Goal: Task Accomplishment & Management: Use online tool/utility

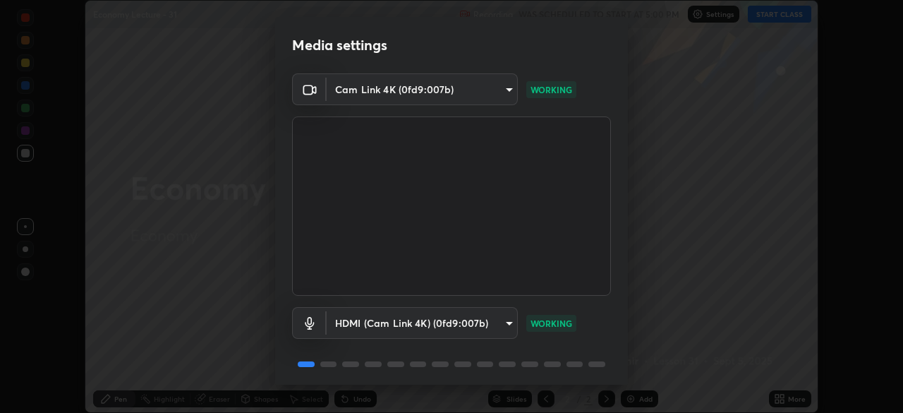
scroll to position [50, 0]
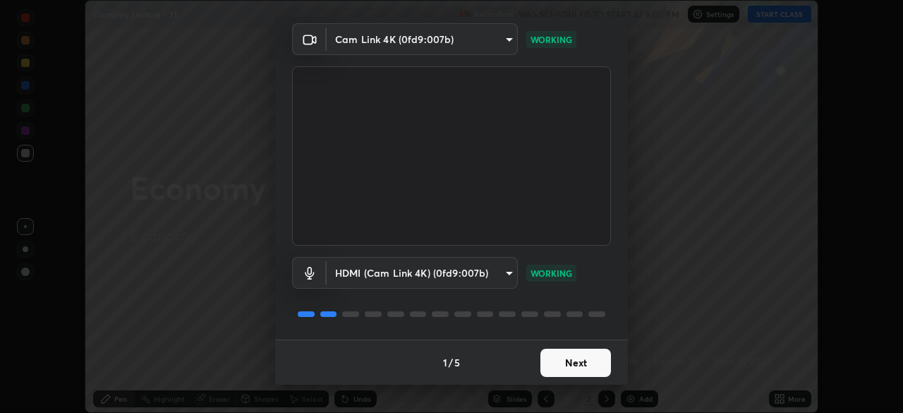
click at [561, 365] on button "Next" at bounding box center [575, 362] width 71 height 28
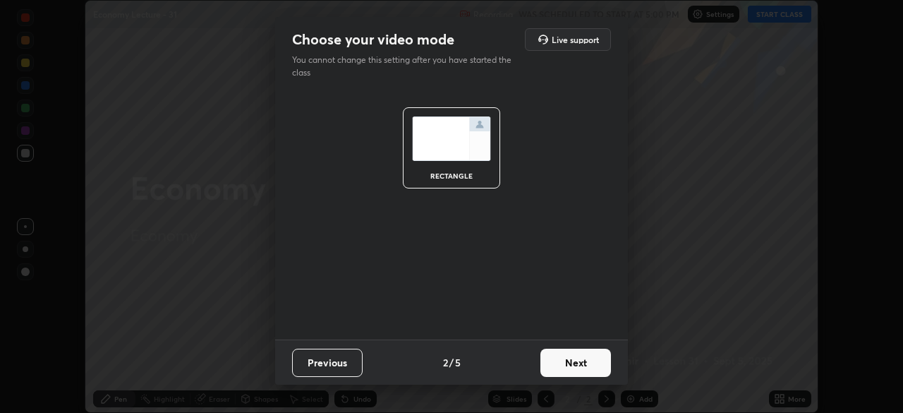
scroll to position [0, 0]
click at [568, 364] on button "Next" at bounding box center [575, 362] width 71 height 28
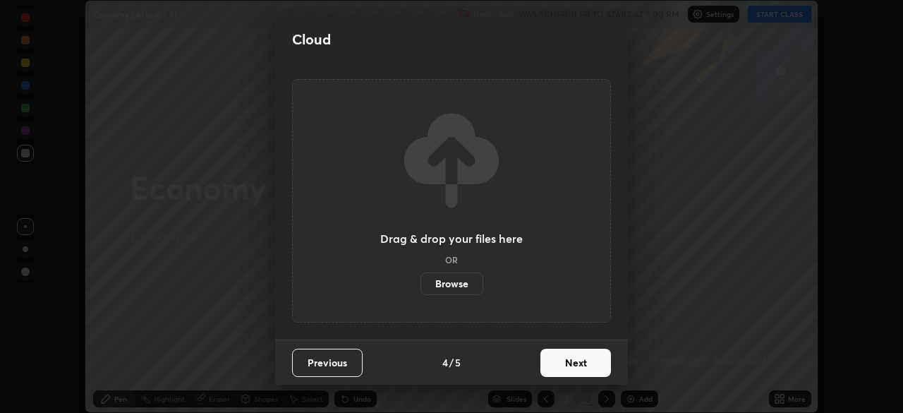
click at [576, 369] on button "Next" at bounding box center [575, 362] width 71 height 28
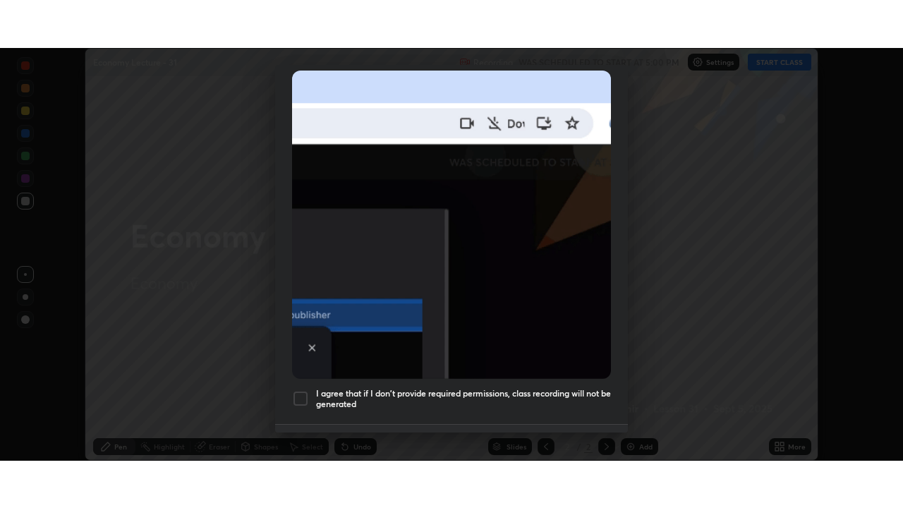
scroll to position [338, 0]
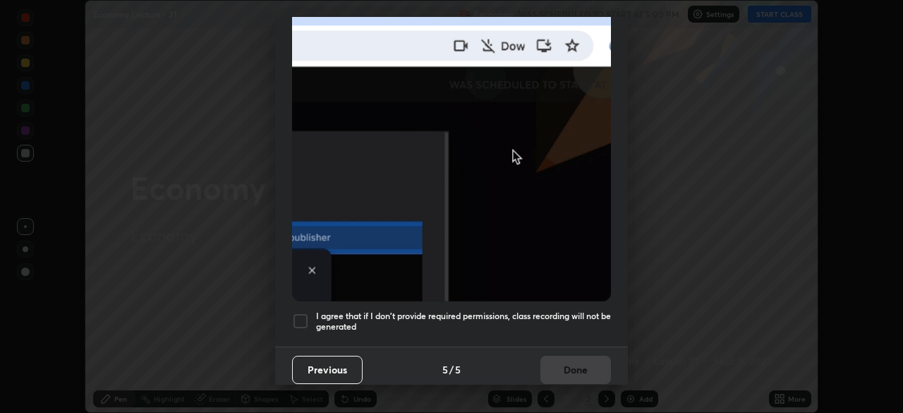
click at [300, 318] on div at bounding box center [300, 320] width 17 height 17
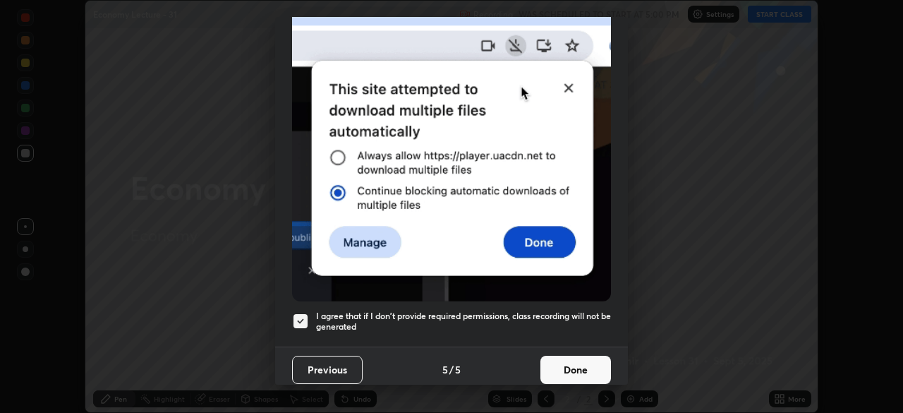
click at [547, 358] on button "Done" at bounding box center [575, 370] width 71 height 28
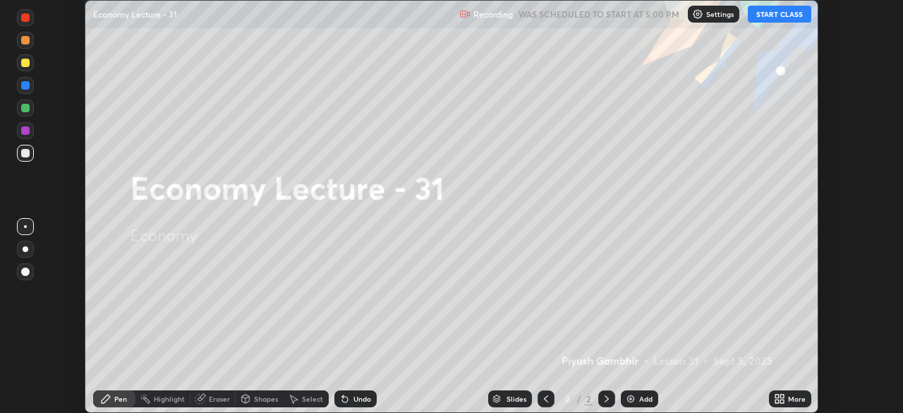
click at [777, 396] on icon at bounding box center [777, 396] width 4 height 4
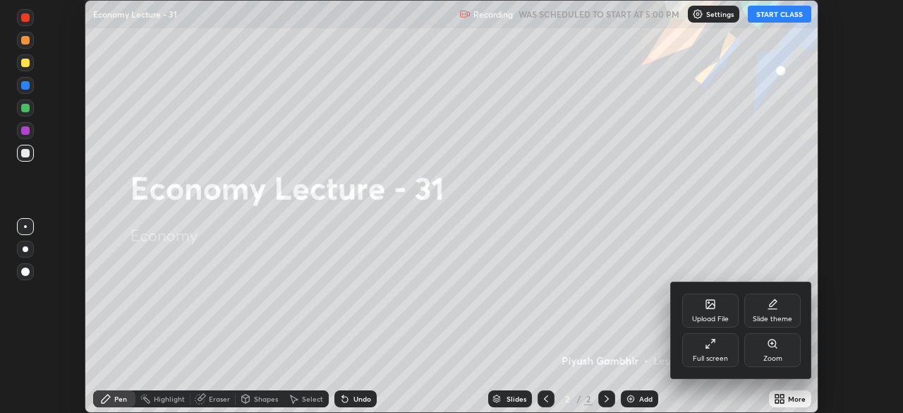
click at [710, 318] on div "Upload File" at bounding box center [710, 318] width 37 height 7
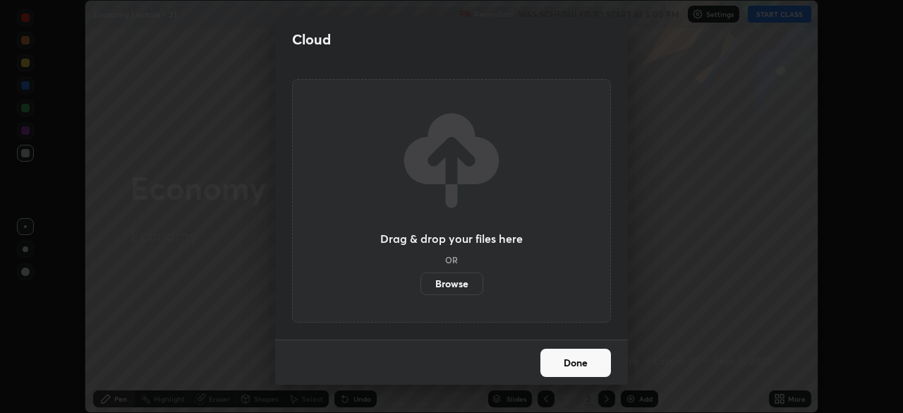
click at [458, 279] on label "Browse" at bounding box center [451, 283] width 63 height 23
click at [420, 279] on input "Browse" at bounding box center [420, 283] width 0 height 23
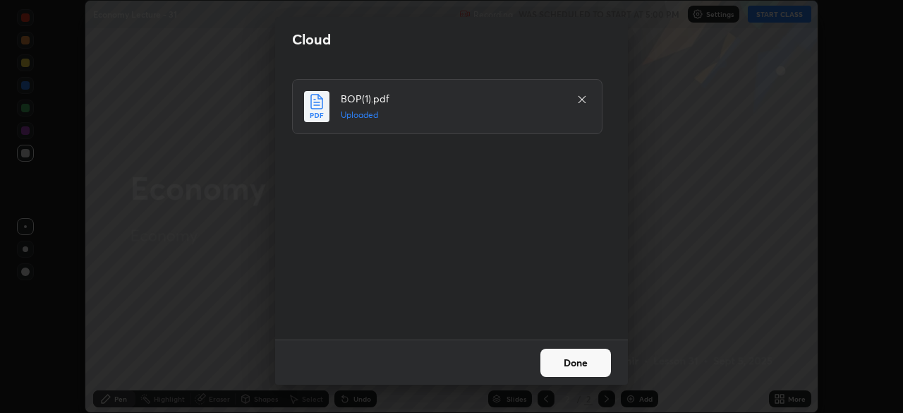
click at [573, 362] on button "Done" at bounding box center [575, 362] width 71 height 28
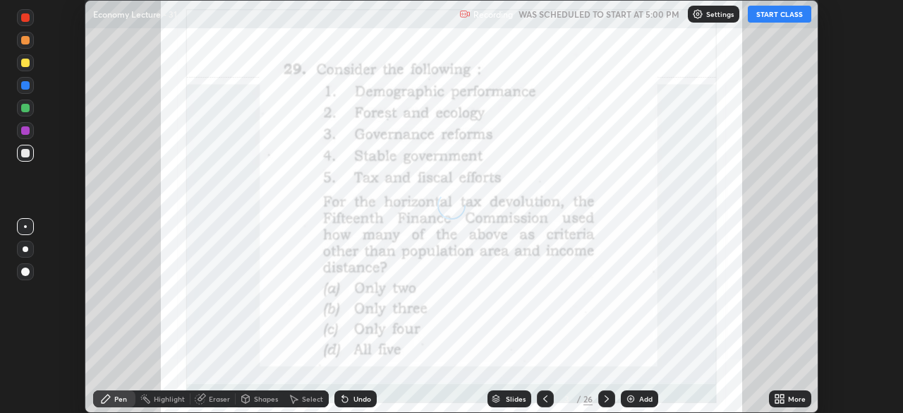
click at [777, 396] on icon at bounding box center [777, 396] width 4 height 4
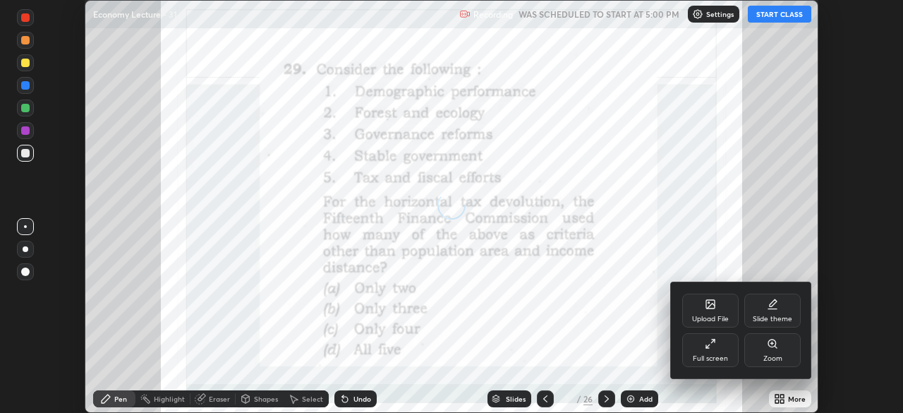
click at [708, 352] on div "Full screen" at bounding box center [710, 350] width 56 height 34
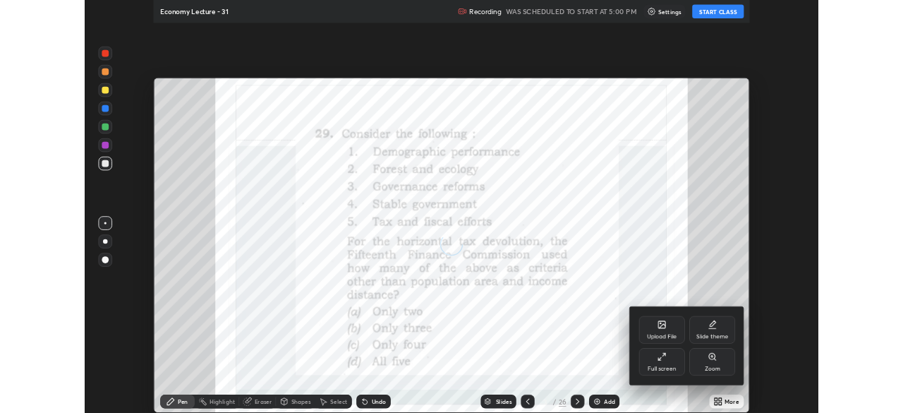
scroll to position [508, 903]
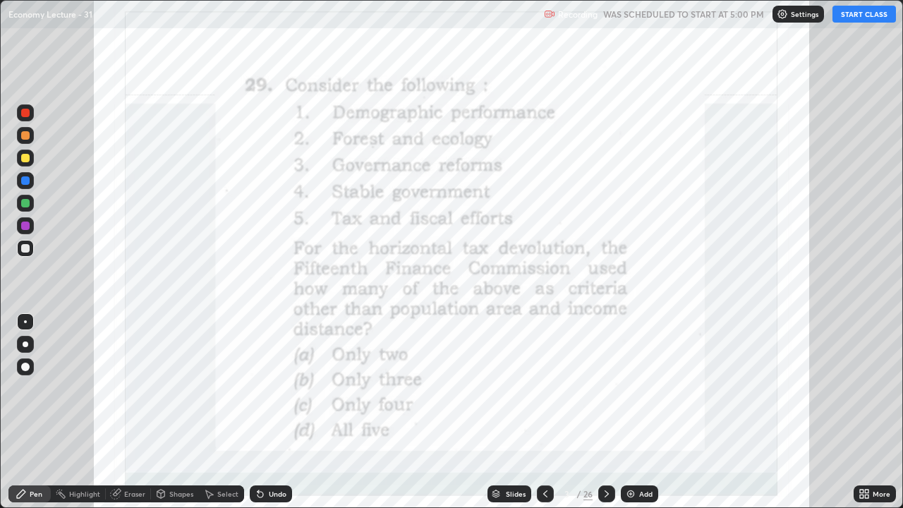
click at [635, 412] on div "Add" at bounding box center [639, 493] width 37 height 17
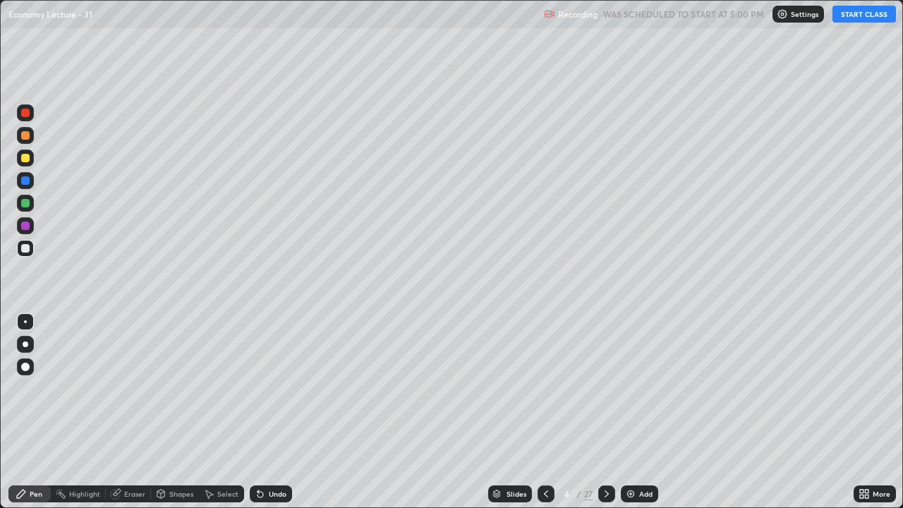
click at [861, 13] on button "START CLASS" at bounding box center [863, 14] width 63 height 17
click at [643, 412] on div "Add" at bounding box center [639, 493] width 37 height 17
click at [632, 412] on div "Add" at bounding box center [639, 493] width 37 height 17
click at [646, 412] on div "Add" at bounding box center [645, 493] width 13 height 7
click at [42, 179] on div "Erase all" at bounding box center [25, 253] width 34 height 451
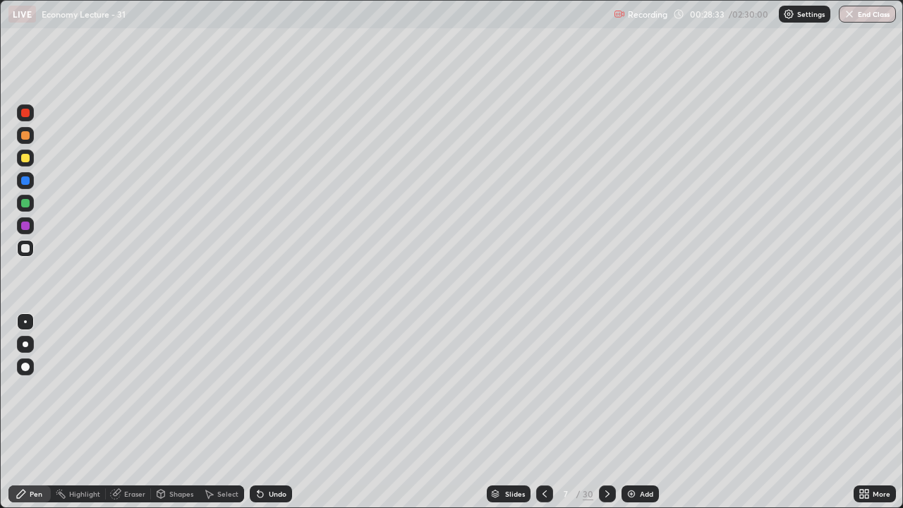
click at [636, 412] on div "Add" at bounding box center [639, 493] width 37 height 17
click at [632, 412] on img at bounding box center [630, 493] width 11 height 11
click at [37, 58] on div "Erase all" at bounding box center [25, 253] width 34 height 451
click at [629, 412] on img at bounding box center [630, 493] width 11 height 11
click at [547, 412] on icon at bounding box center [545, 493] width 11 height 11
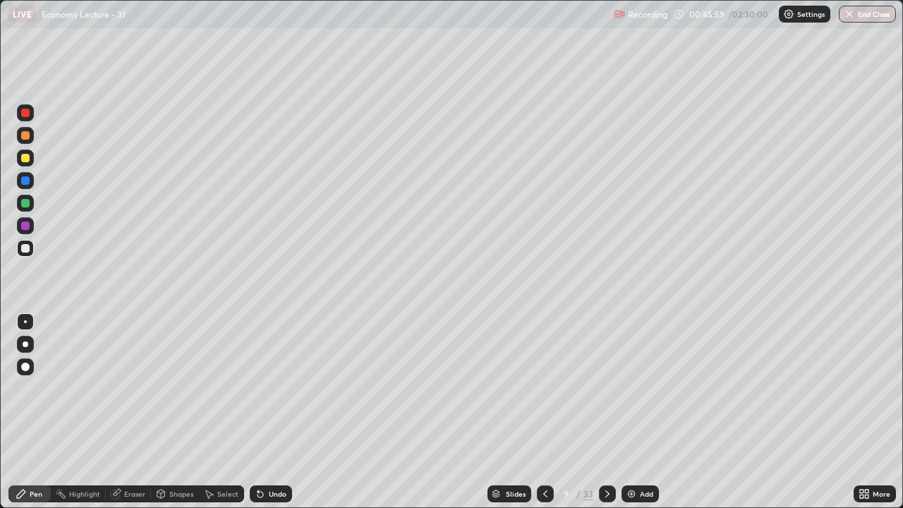
click at [641, 412] on div "Add" at bounding box center [646, 493] width 13 height 7
click at [545, 412] on div at bounding box center [545, 493] width 17 height 17
click at [602, 412] on icon at bounding box center [607, 493] width 11 height 11
click at [633, 412] on img at bounding box center [631, 493] width 11 height 11
click at [545, 412] on icon at bounding box center [545, 493] width 4 height 7
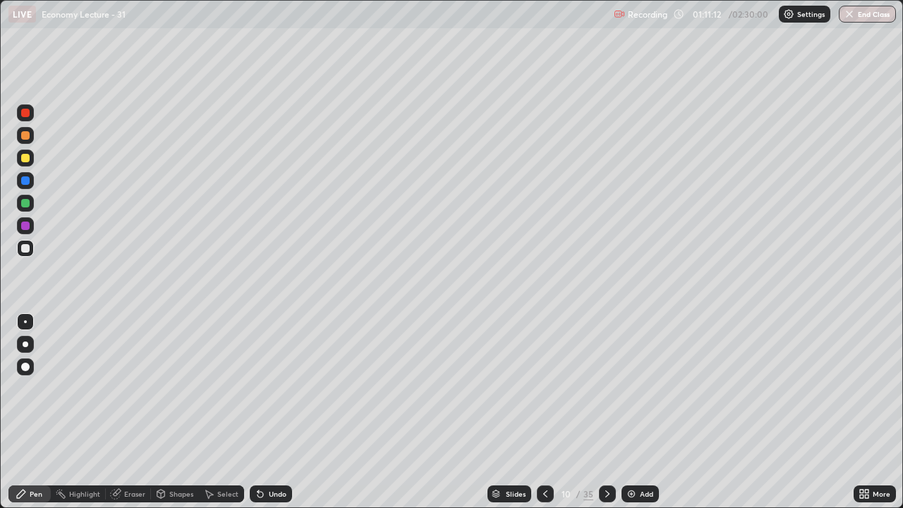
click at [605, 412] on icon at bounding box center [607, 493] width 11 height 11
click at [635, 412] on img at bounding box center [631, 493] width 11 height 11
click at [607, 412] on icon at bounding box center [607, 493] width 4 height 7
click at [604, 412] on icon at bounding box center [607, 493] width 11 height 11
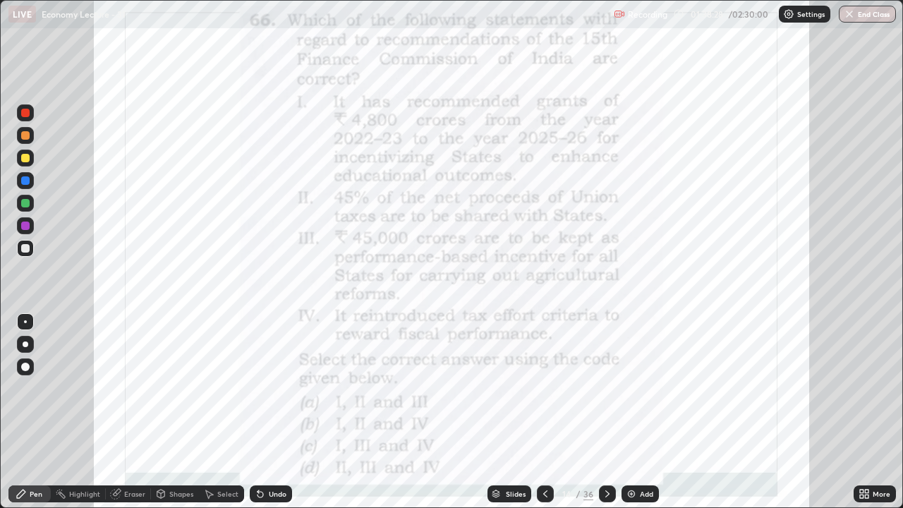
click at [604, 412] on icon at bounding box center [607, 493] width 11 height 11
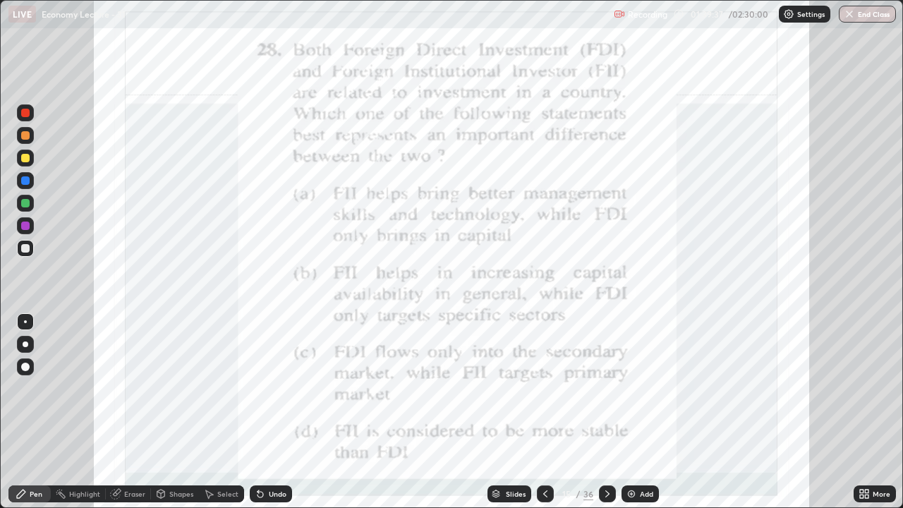
click at [607, 412] on icon at bounding box center [607, 493] width 4 height 7
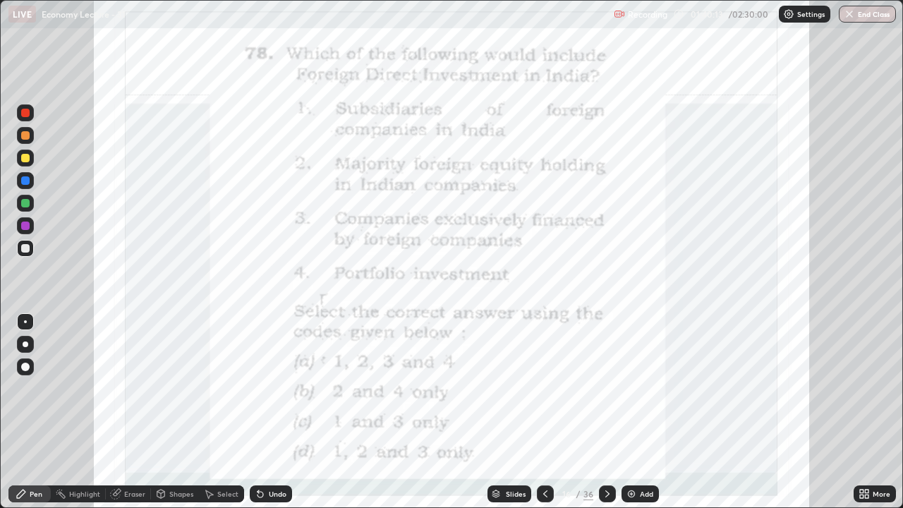
click at [603, 412] on icon at bounding box center [607, 493] width 11 height 11
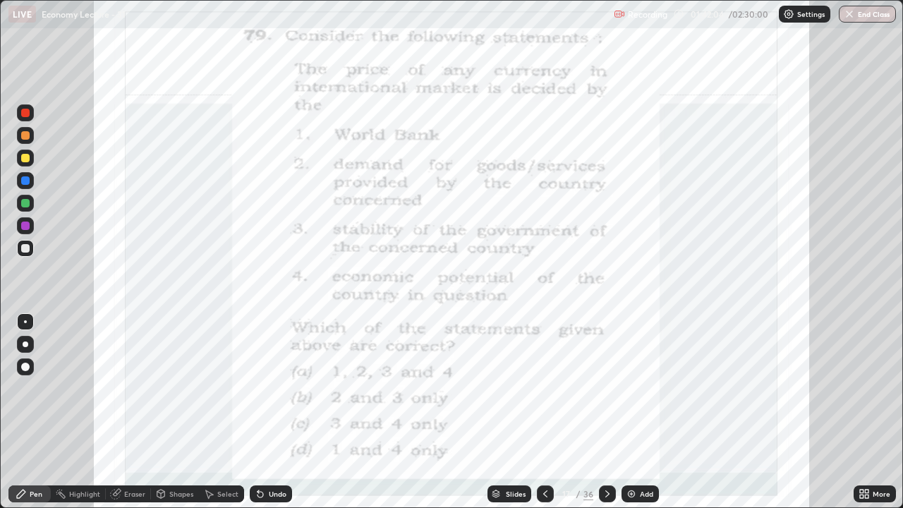
click at [606, 412] on icon at bounding box center [607, 493] width 11 height 11
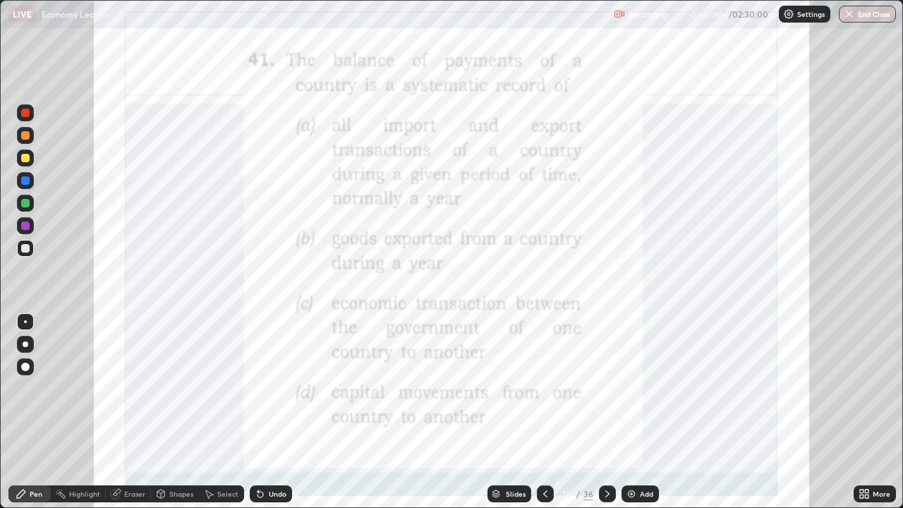
click at [605, 412] on icon at bounding box center [607, 493] width 11 height 11
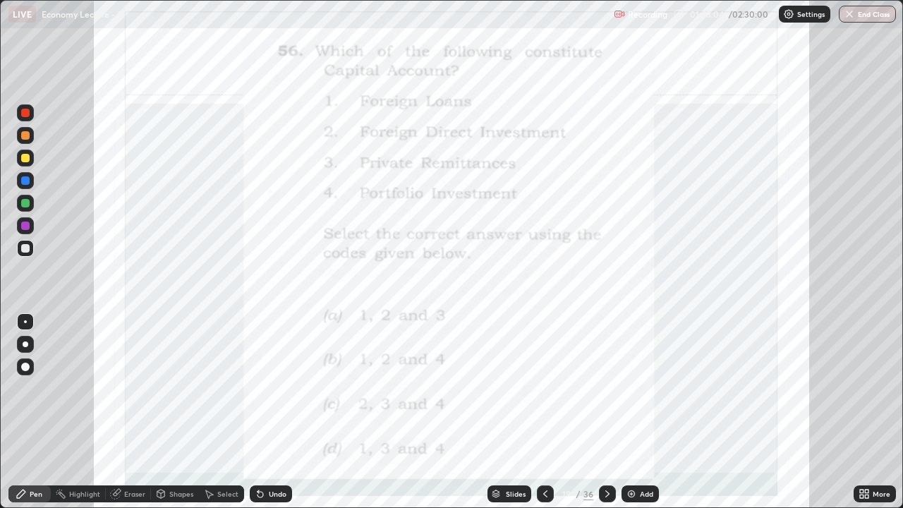
click at [606, 412] on icon at bounding box center [607, 493] width 11 height 11
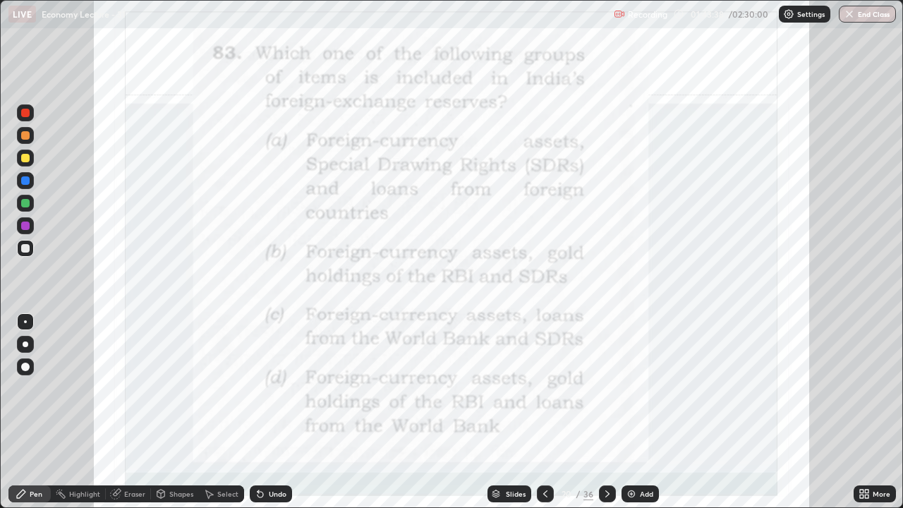
click at [606, 412] on icon at bounding box center [607, 493] width 4 height 7
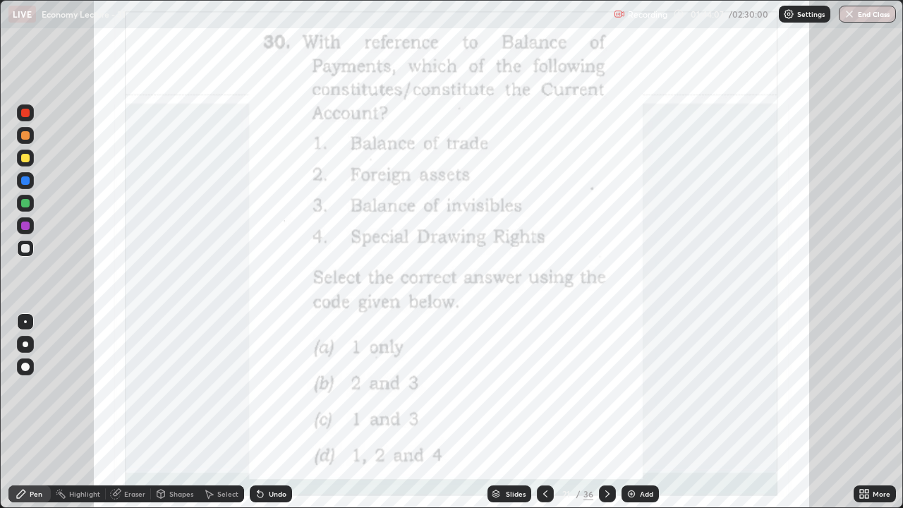
click at [607, 412] on icon at bounding box center [607, 493] width 11 height 11
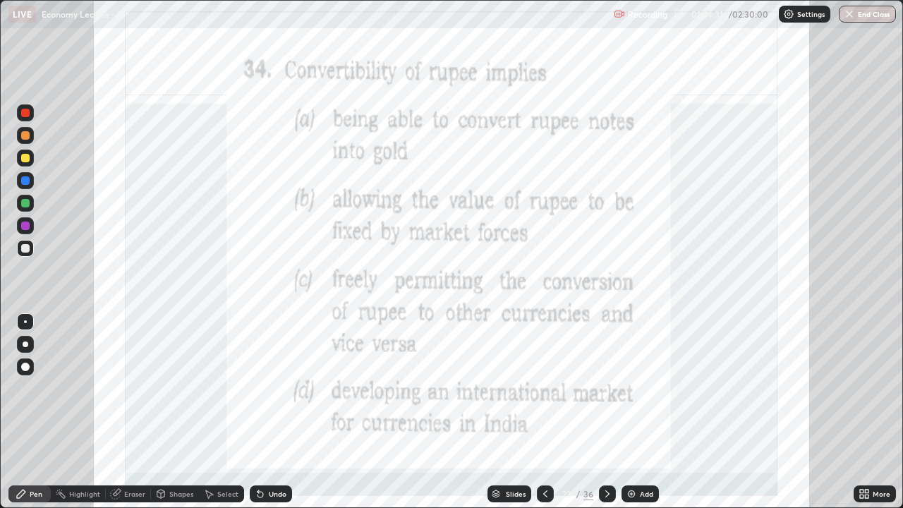
click at [604, 412] on icon at bounding box center [607, 493] width 11 height 11
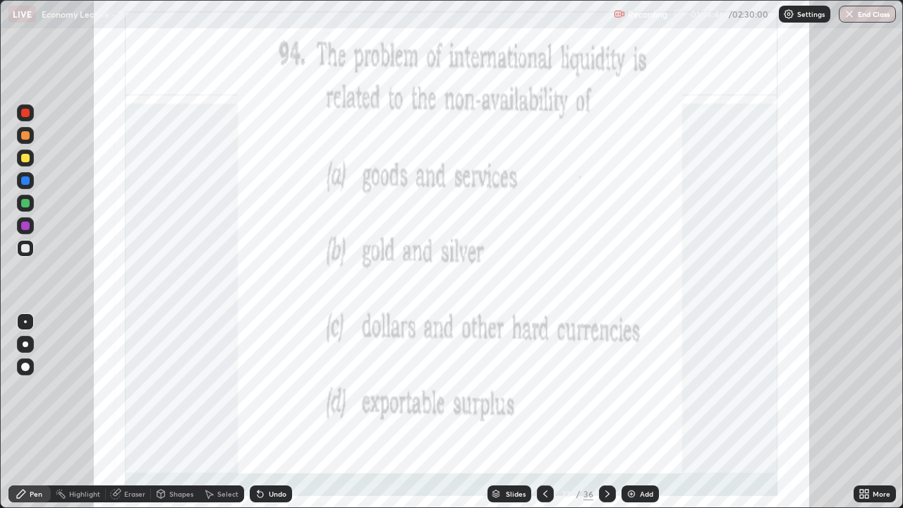
click at [613, 412] on div at bounding box center [607, 493] width 17 height 17
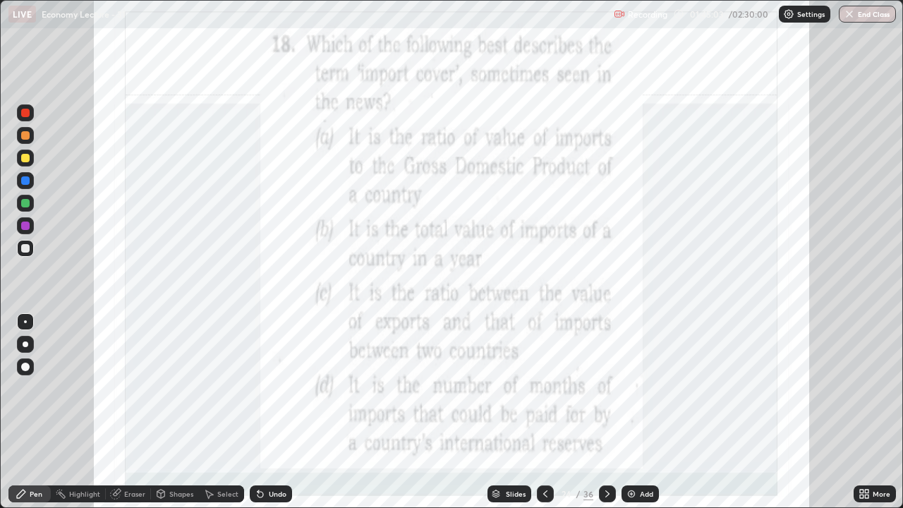
click at [607, 412] on icon at bounding box center [607, 493] width 11 height 11
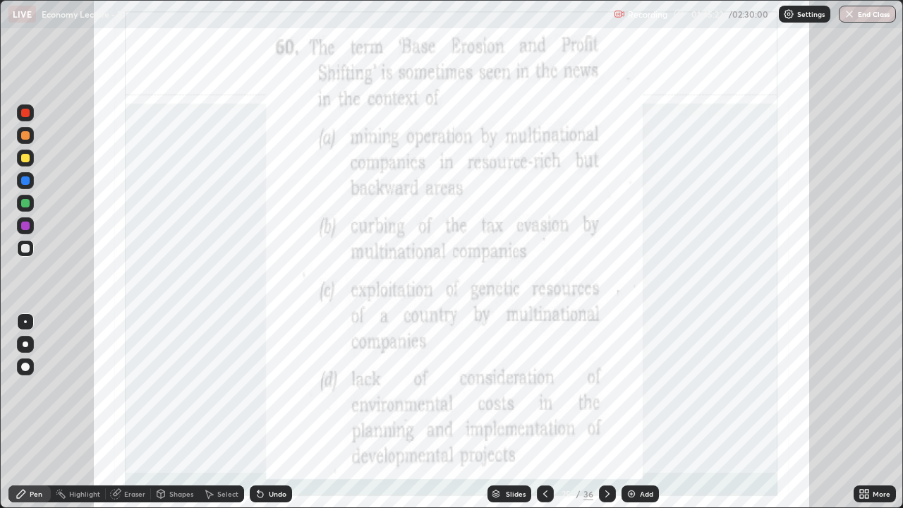
click at [604, 412] on icon at bounding box center [607, 493] width 11 height 11
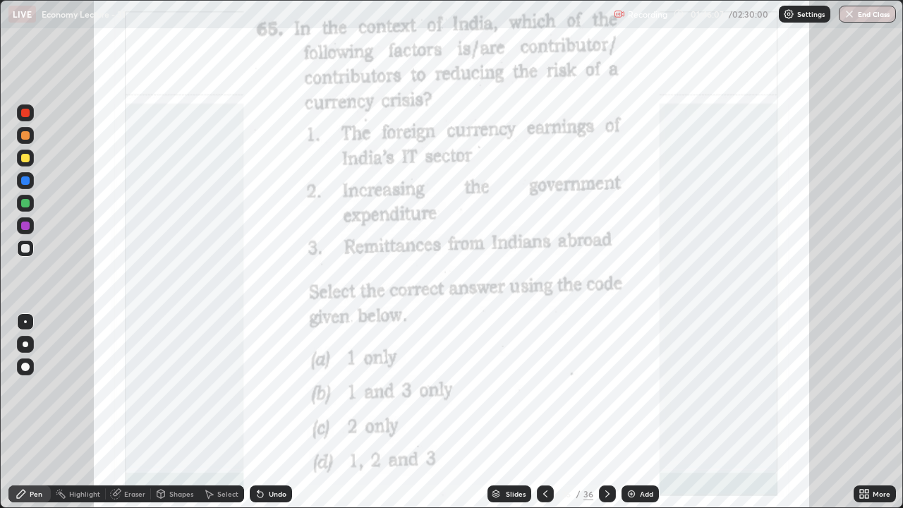
click at [607, 412] on icon at bounding box center [607, 493] width 11 height 11
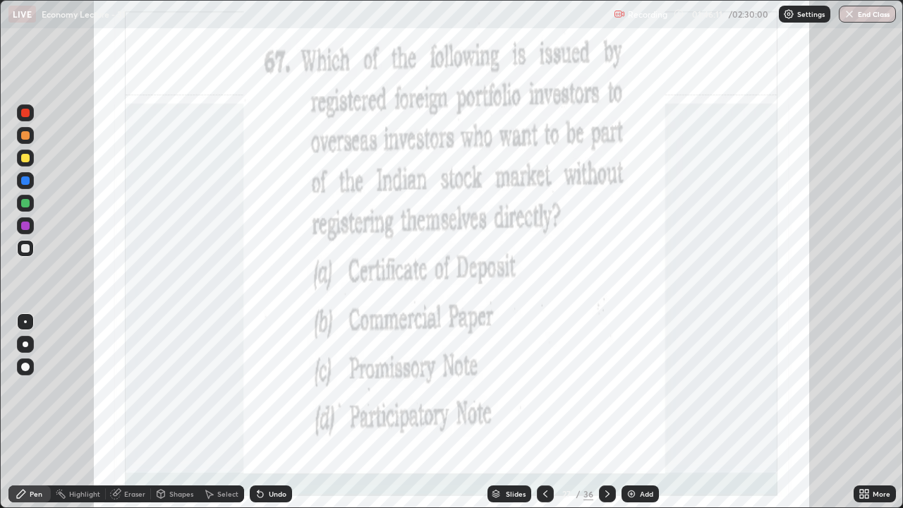
click at [605, 412] on icon at bounding box center [607, 493] width 11 height 11
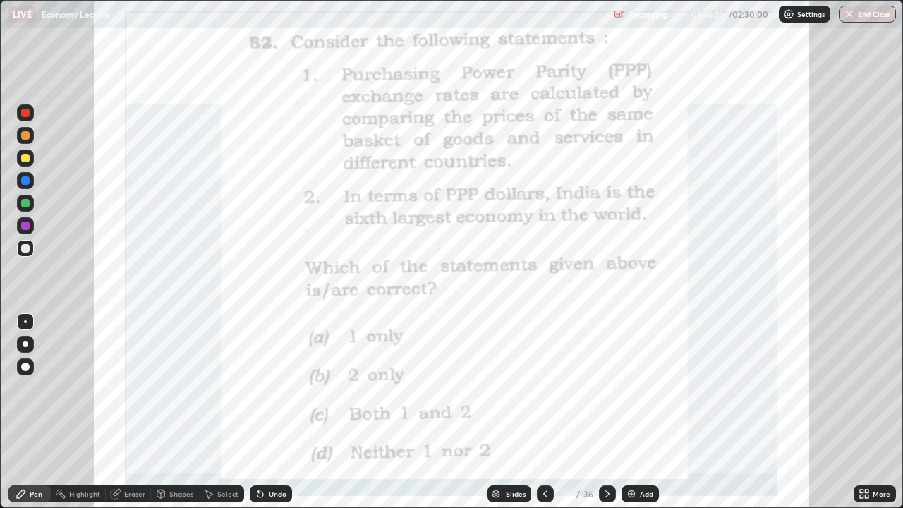
click at [604, 412] on icon at bounding box center [607, 493] width 11 height 11
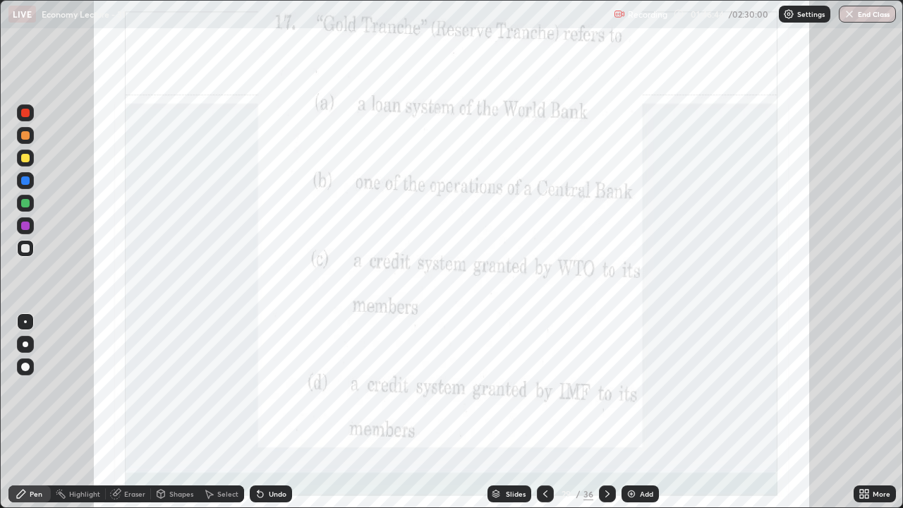
click at [605, 412] on icon at bounding box center [607, 493] width 11 height 11
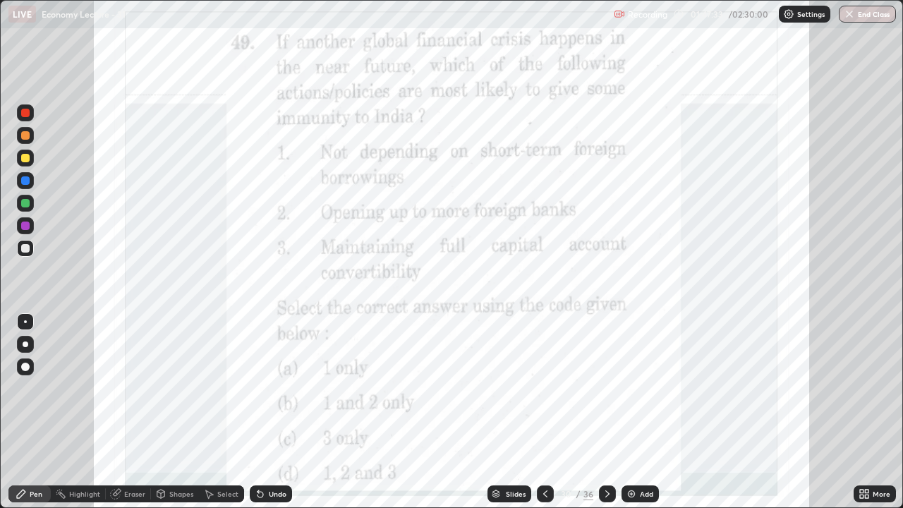
click at [603, 412] on icon at bounding box center [607, 493] width 11 height 11
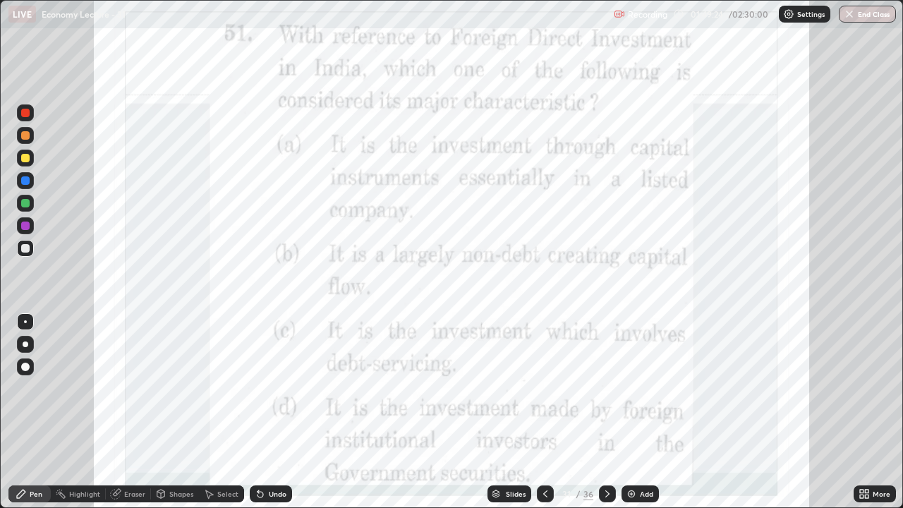
click at [606, 412] on icon at bounding box center [607, 493] width 11 height 11
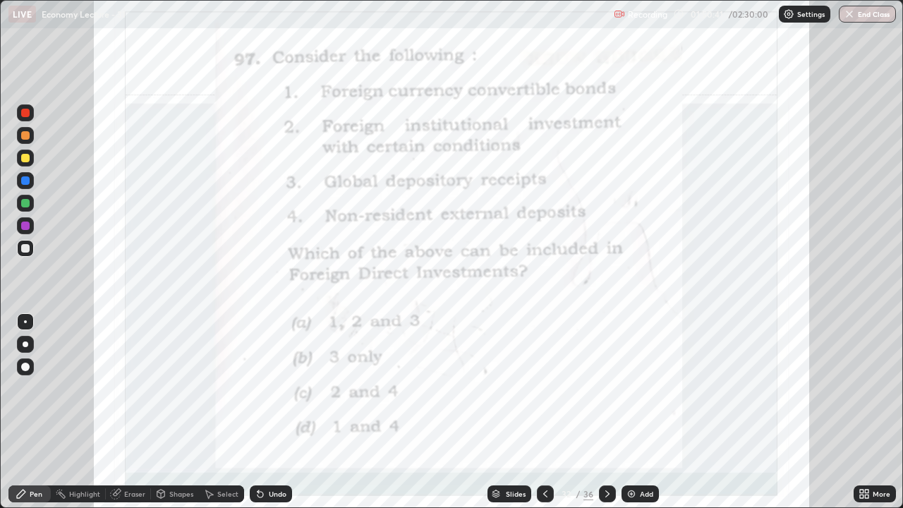
click at [636, 412] on div "Add" at bounding box center [639, 493] width 37 height 17
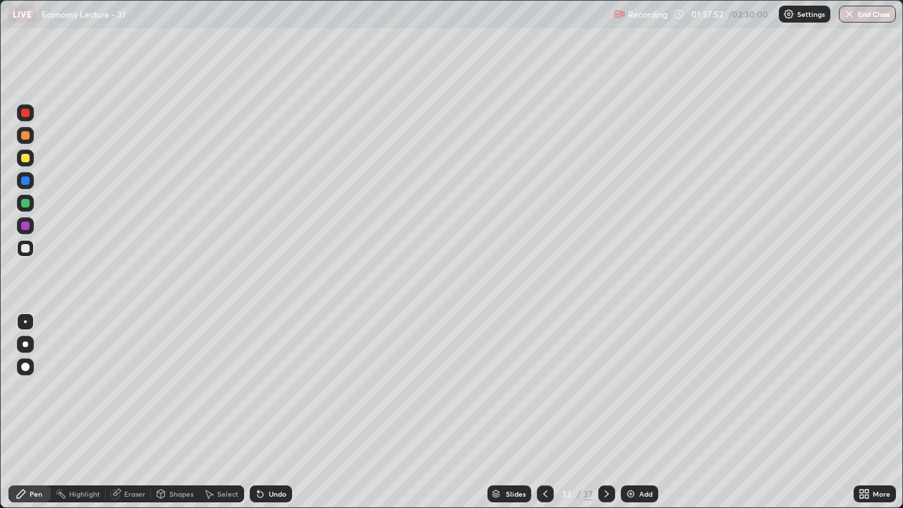
click at [546, 412] on icon at bounding box center [545, 493] width 11 height 11
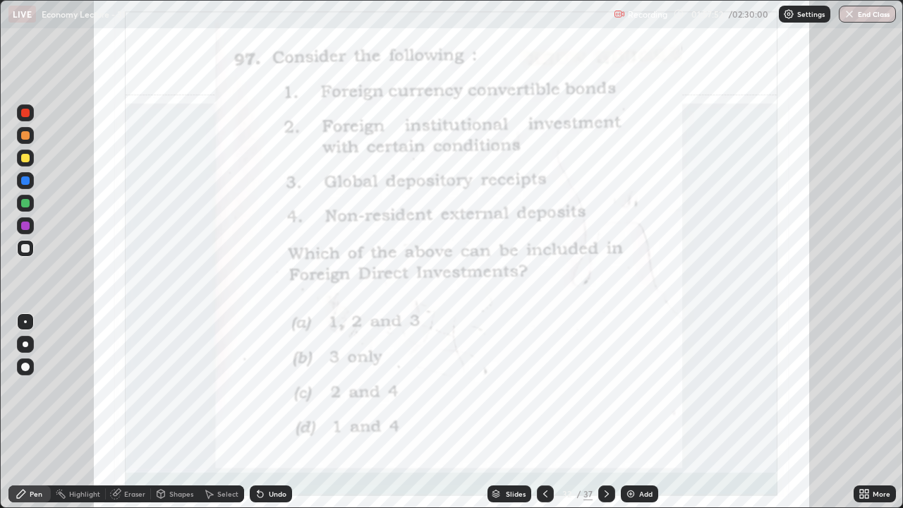
click at [545, 412] on div at bounding box center [545, 493] width 17 height 17
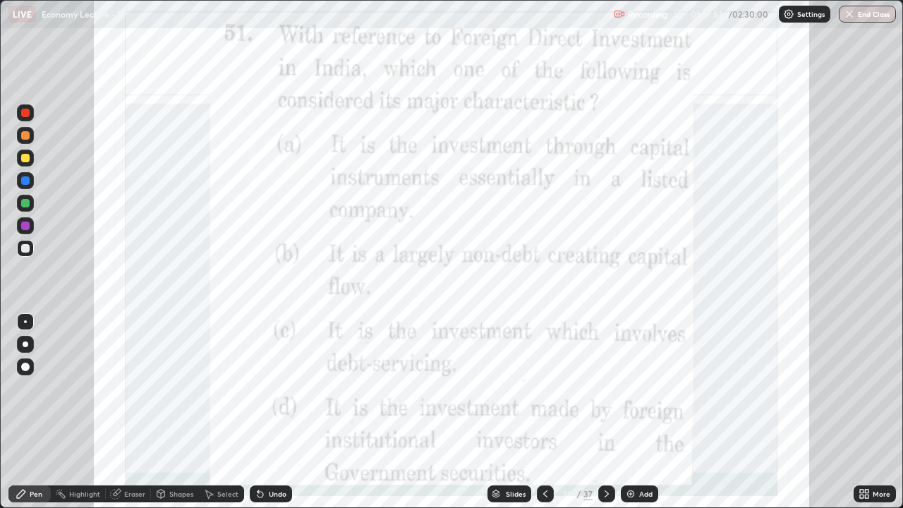
click at [545, 412] on icon at bounding box center [545, 493] width 11 height 11
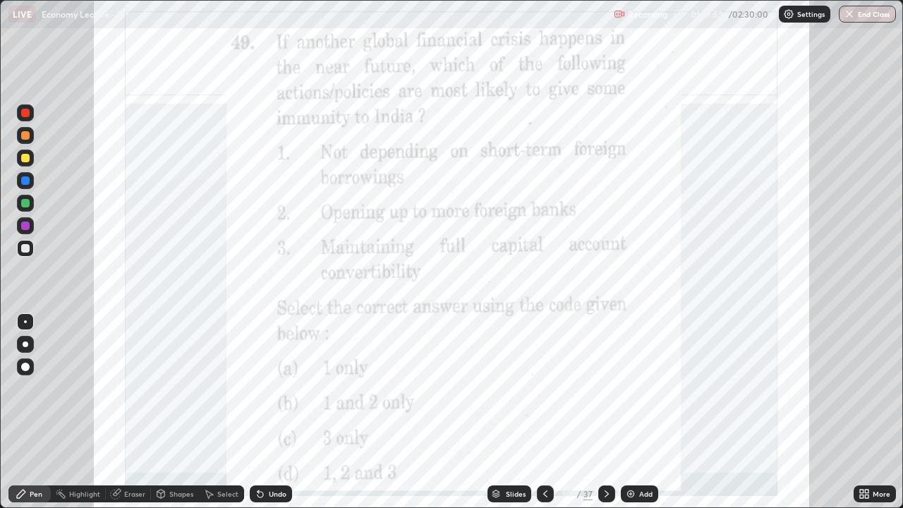
click at [546, 412] on icon at bounding box center [545, 493] width 11 height 11
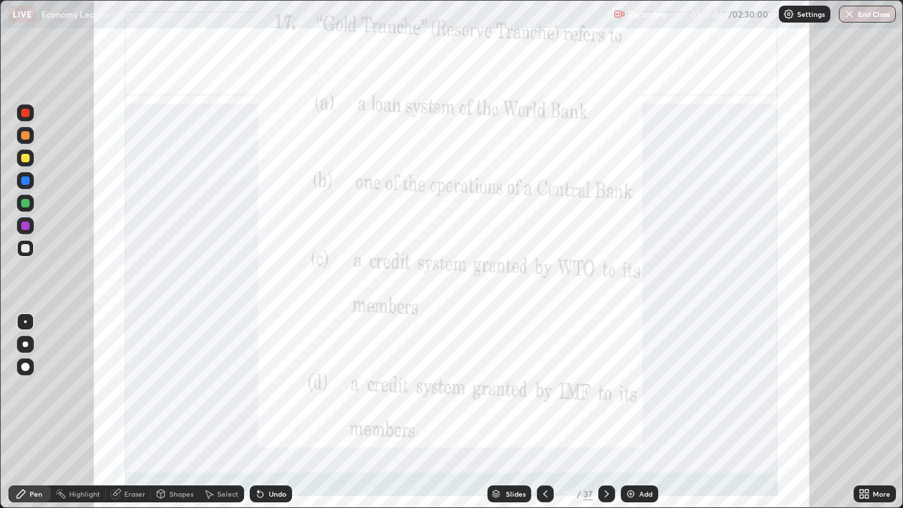
click at [544, 412] on icon at bounding box center [545, 493] width 11 height 11
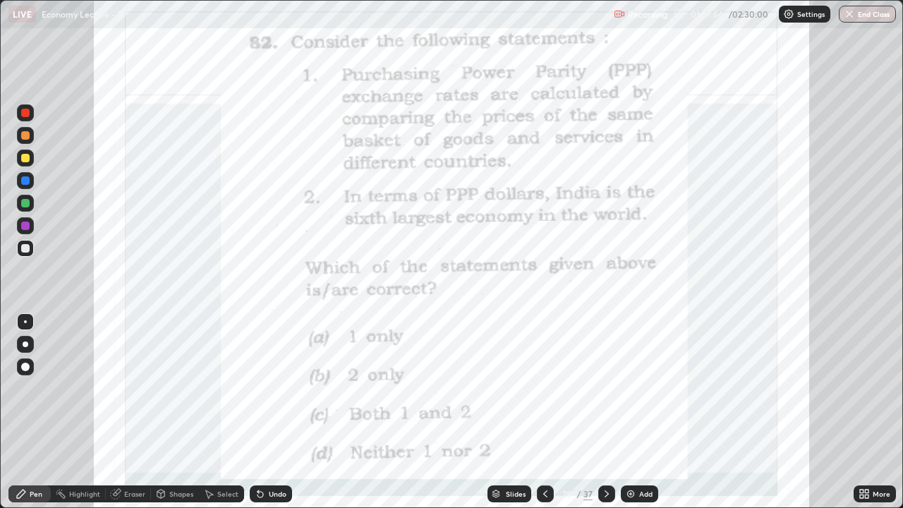
click at [548, 412] on icon at bounding box center [545, 493] width 11 height 11
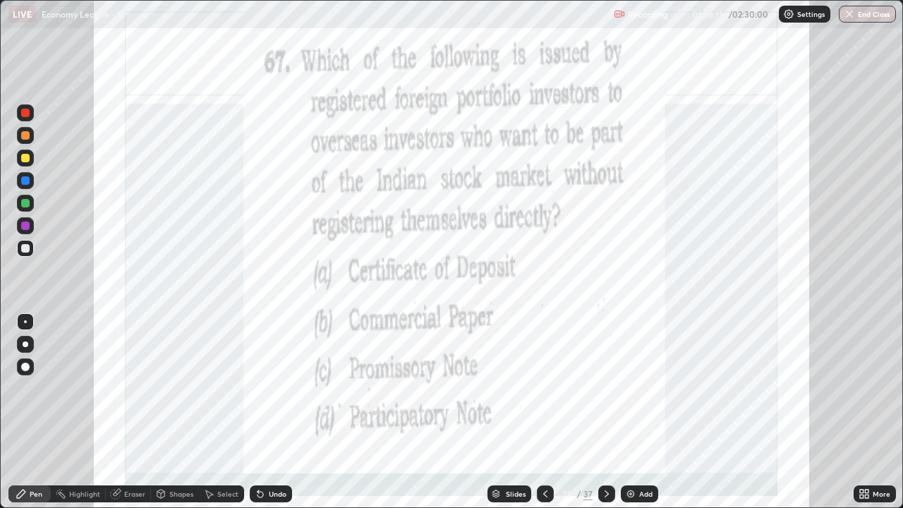
click at [605, 412] on icon at bounding box center [606, 493] width 11 height 11
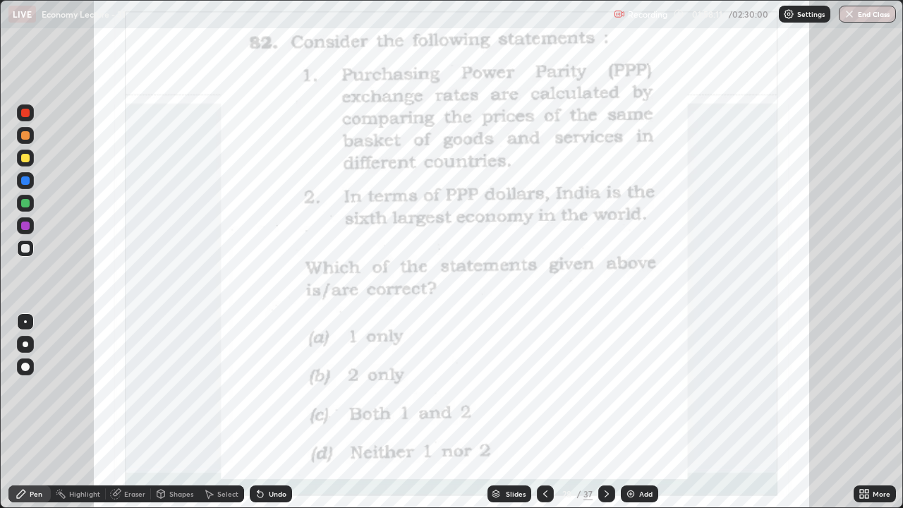
click at [605, 412] on icon at bounding box center [606, 493] width 11 height 11
click at [612, 412] on div at bounding box center [606, 493] width 17 height 17
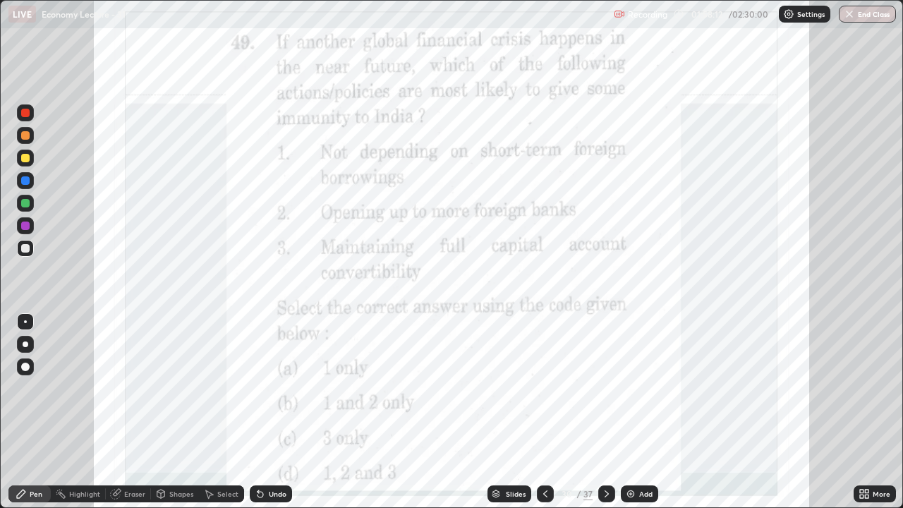
click at [612, 412] on div at bounding box center [606, 493] width 17 height 17
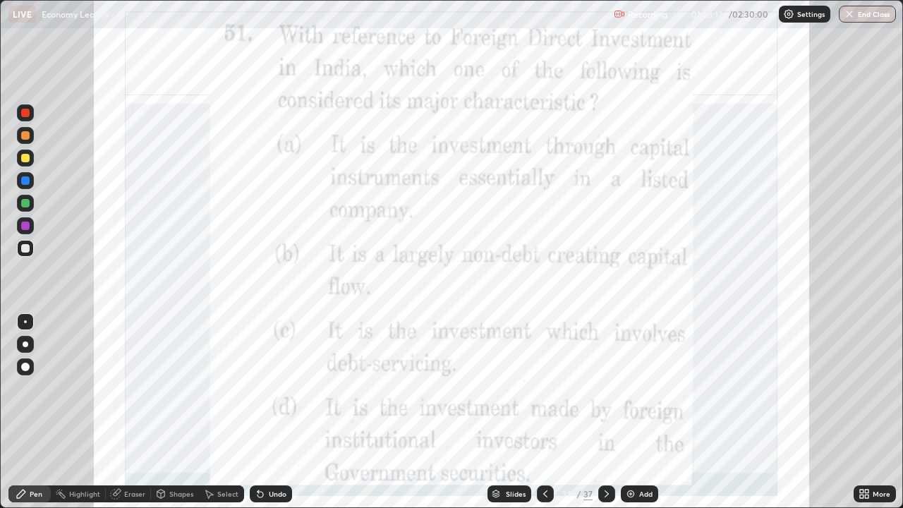
click at [612, 412] on div at bounding box center [606, 493] width 17 height 17
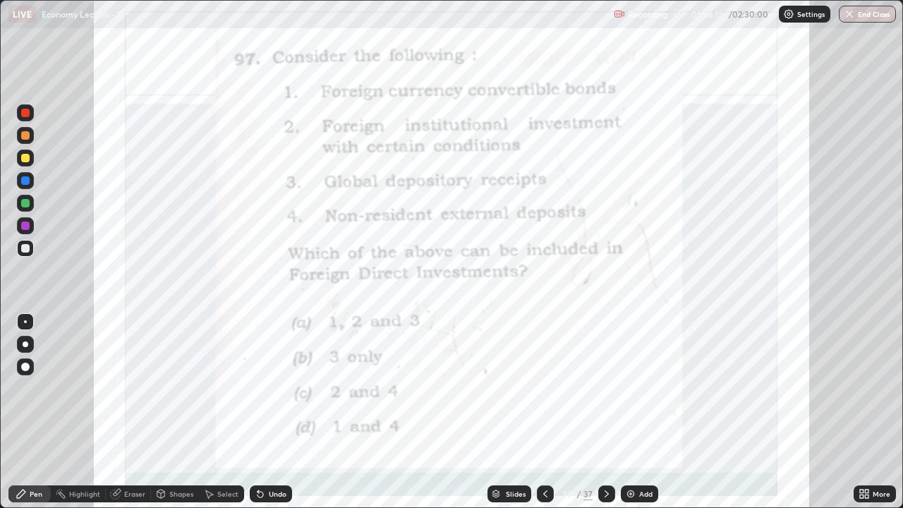
click at [611, 412] on div at bounding box center [606, 493] width 17 height 17
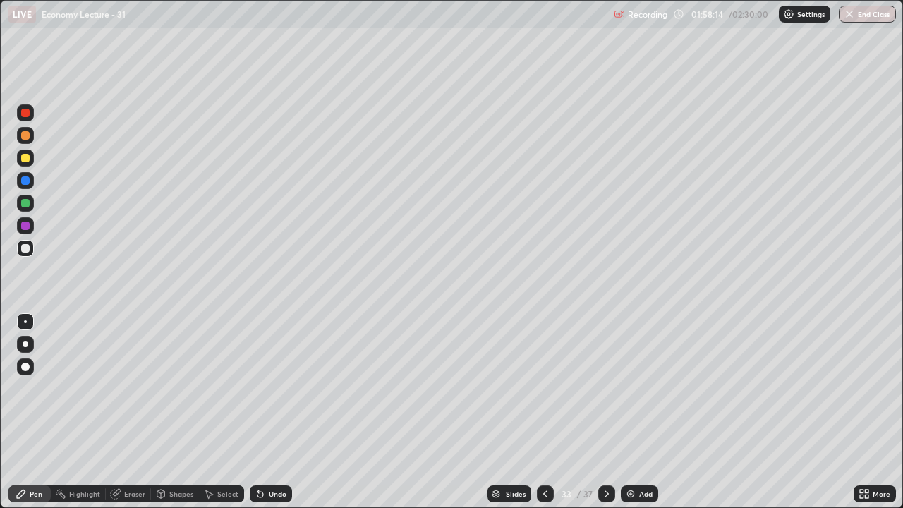
click at [544, 412] on icon at bounding box center [545, 493] width 11 height 11
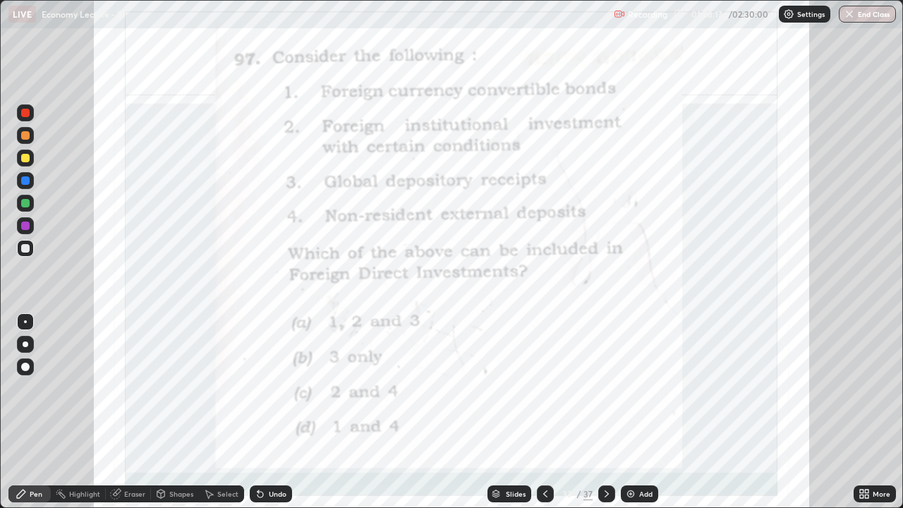
click at [612, 412] on div at bounding box center [606, 493] width 17 height 17
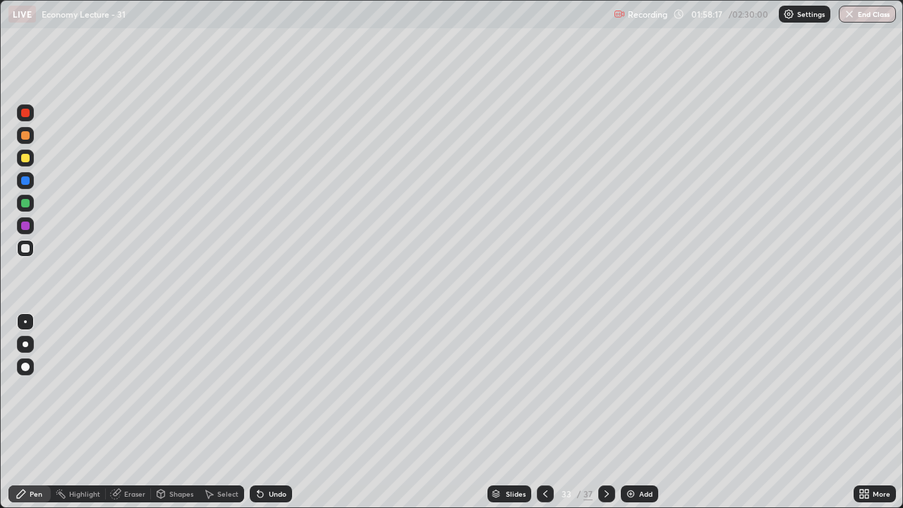
click at [605, 412] on icon at bounding box center [606, 493] width 11 height 11
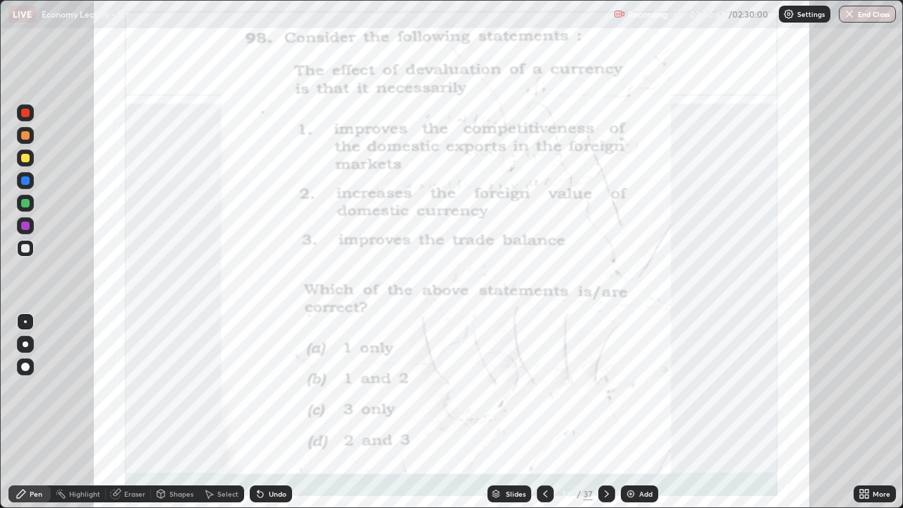
click at [612, 412] on div at bounding box center [606, 493] width 17 height 17
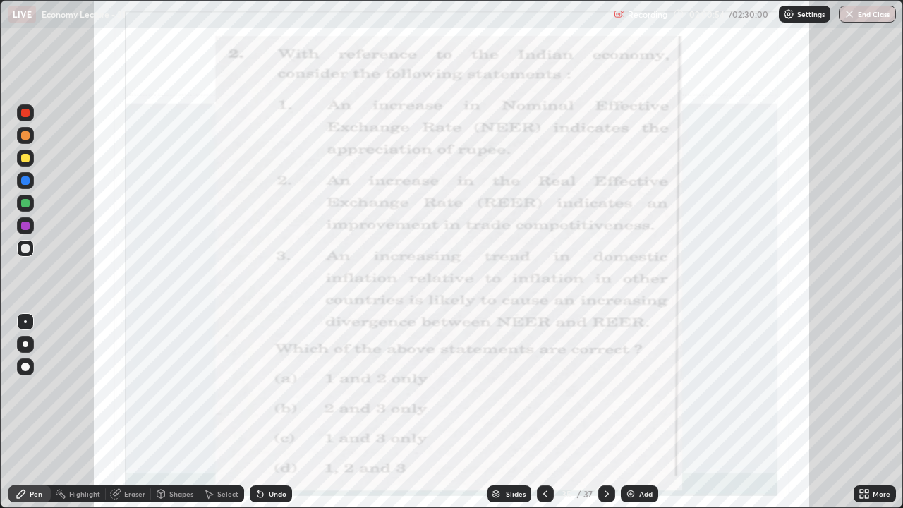
click at [606, 412] on icon at bounding box center [606, 493] width 11 height 11
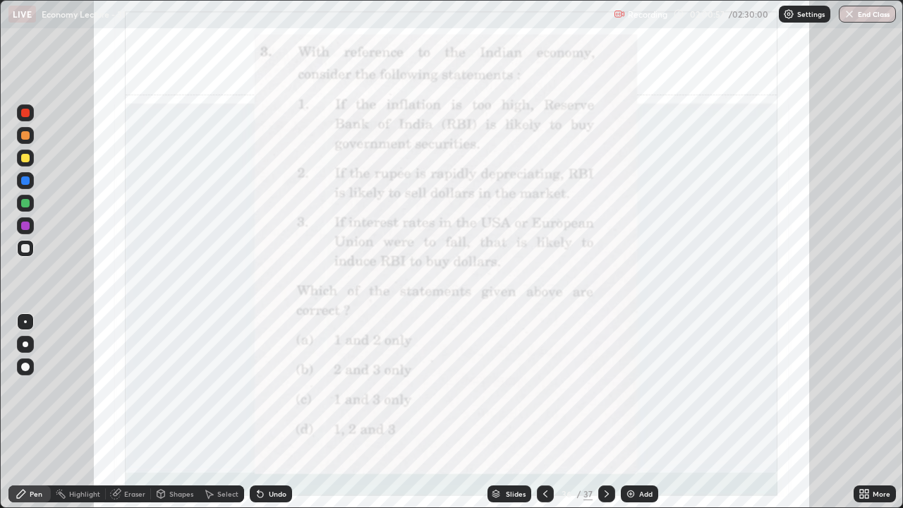
click at [866, 412] on icon at bounding box center [863, 493] width 11 height 11
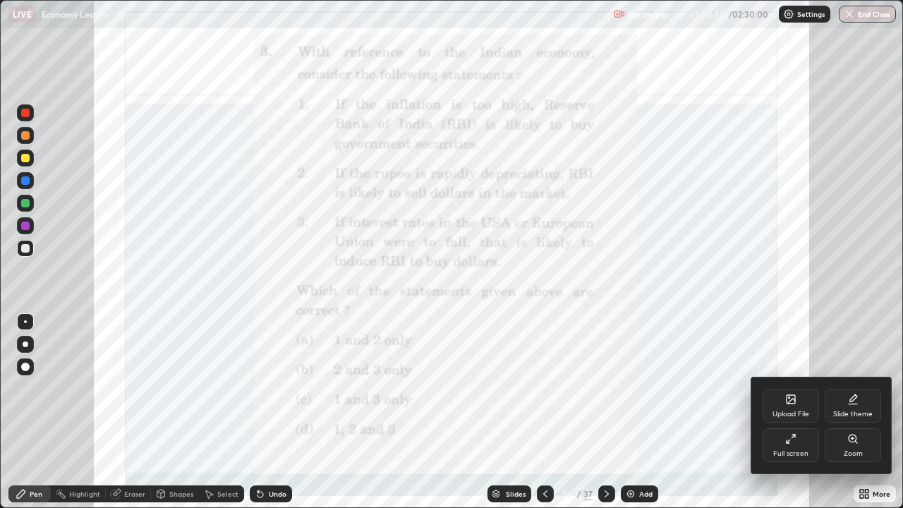
click at [849, 412] on icon at bounding box center [852, 438] width 11 height 11
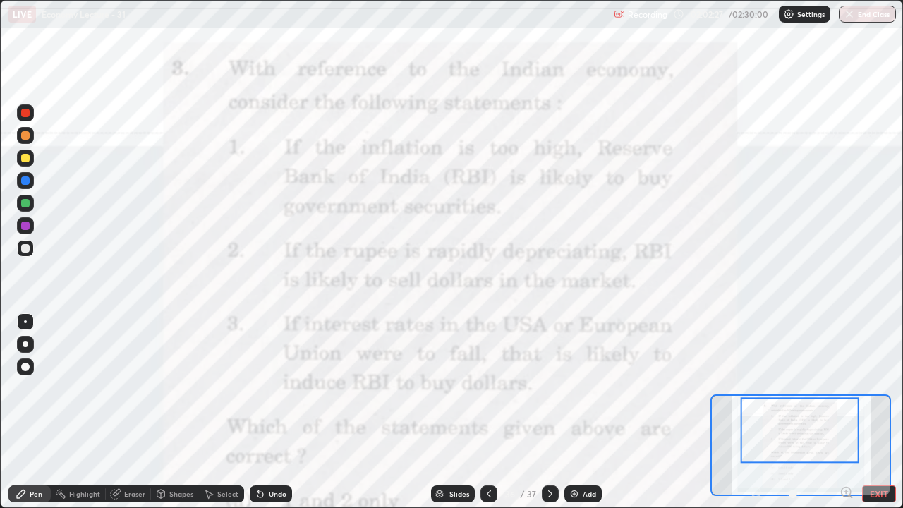
click at [549, 412] on icon at bounding box center [550, 493] width 11 height 11
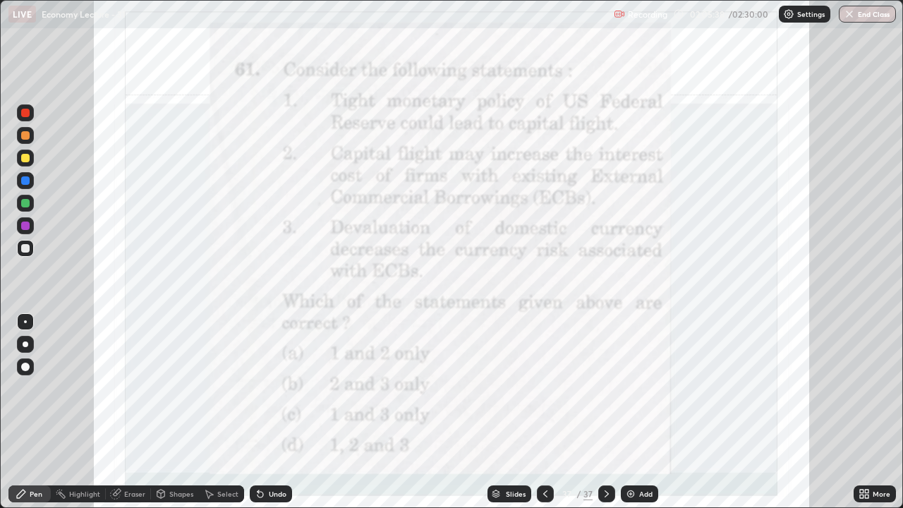
click at [645, 412] on div "Add" at bounding box center [645, 493] width 13 height 7
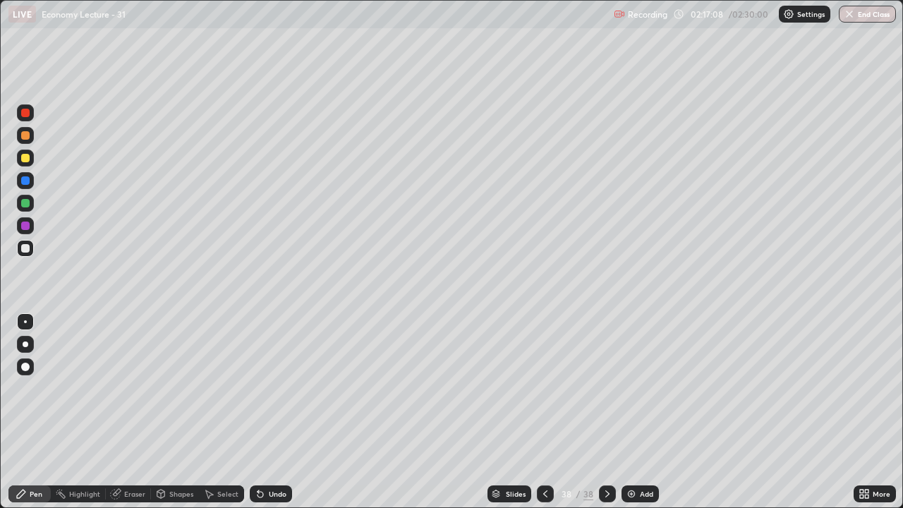
click at [547, 412] on icon at bounding box center [545, 493] width 11 height 11
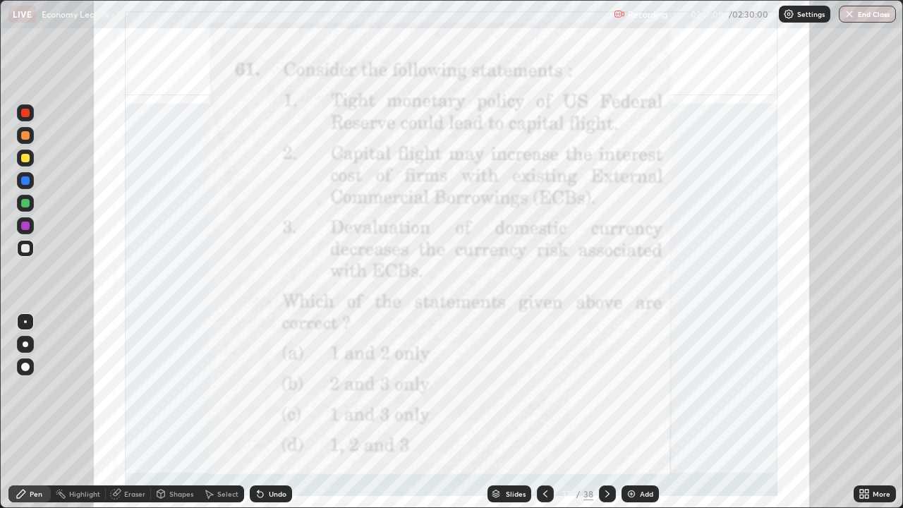
click at [544, 412] on icon at bounding box center [545, 493] width 11 height 11
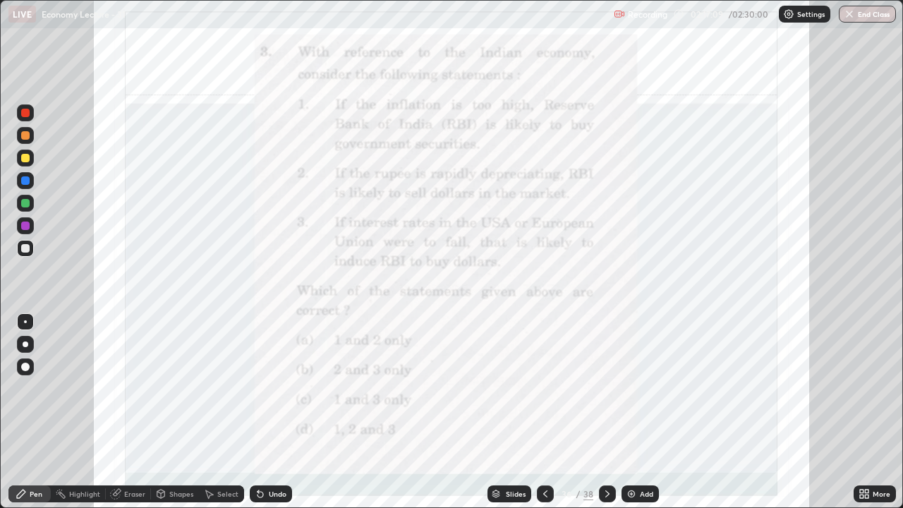
click at [545, 412] on icon at bounding box center [545, 493] width 11 height 11
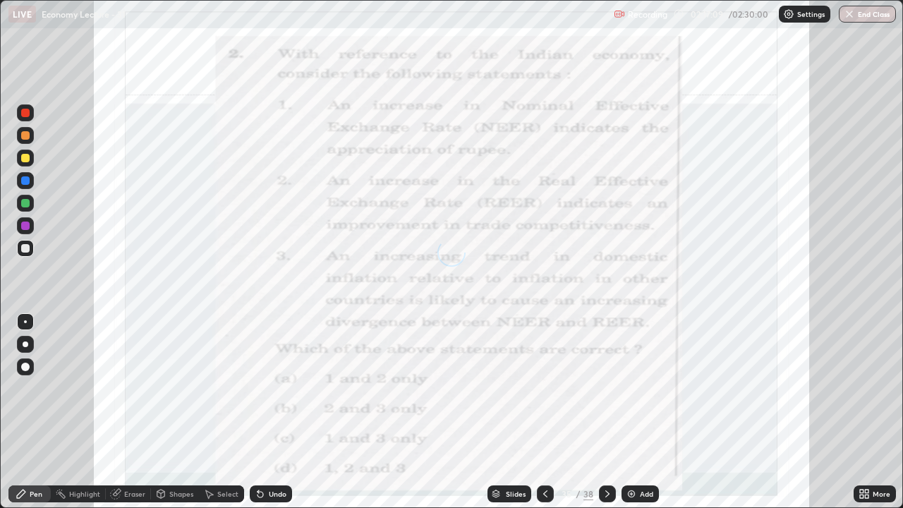
click at [544, 412] on icon at bounding box center [545, 493] width 11 height 11
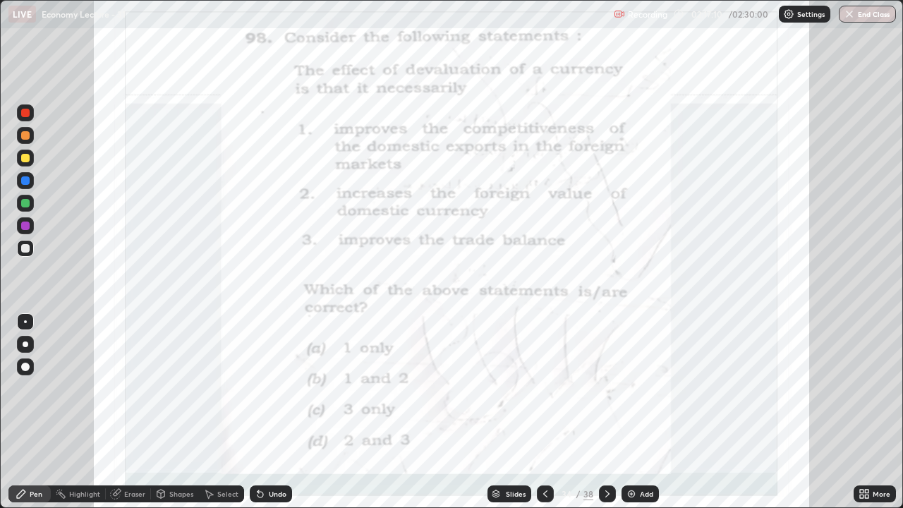
click at [605, 412] on icon at bounding box center [607, 493] width 11 height 11
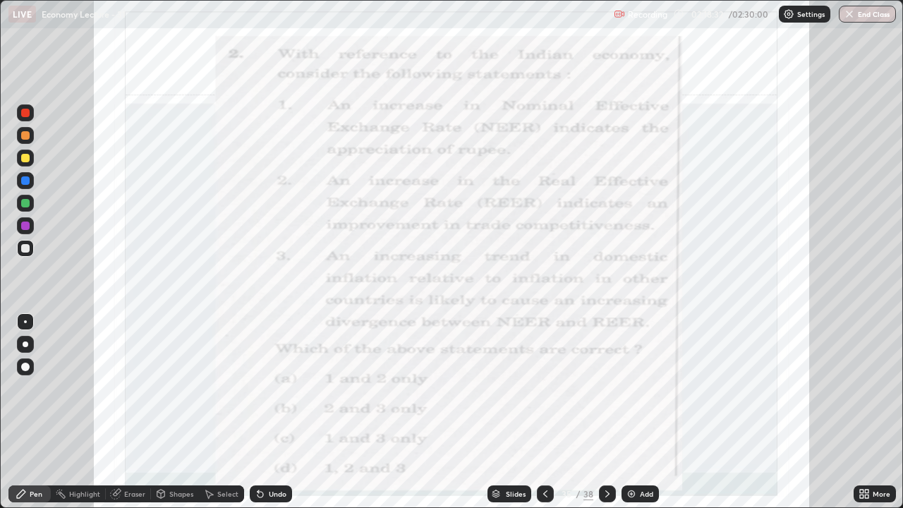
click at [868, 13] on button "End Class" at bounding box center [867, 14] width 57 height 17
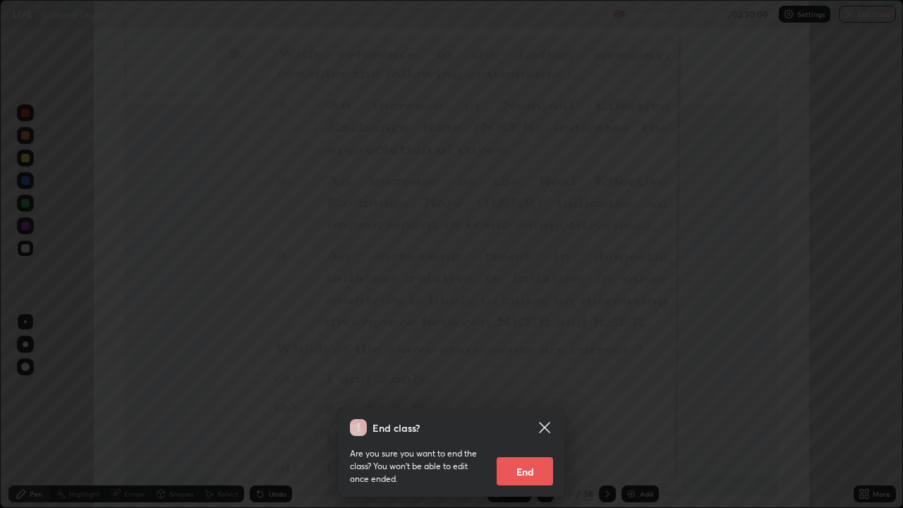
click at [547, 412] on button "End" at bounding box center [525, 471] width 56 height 28
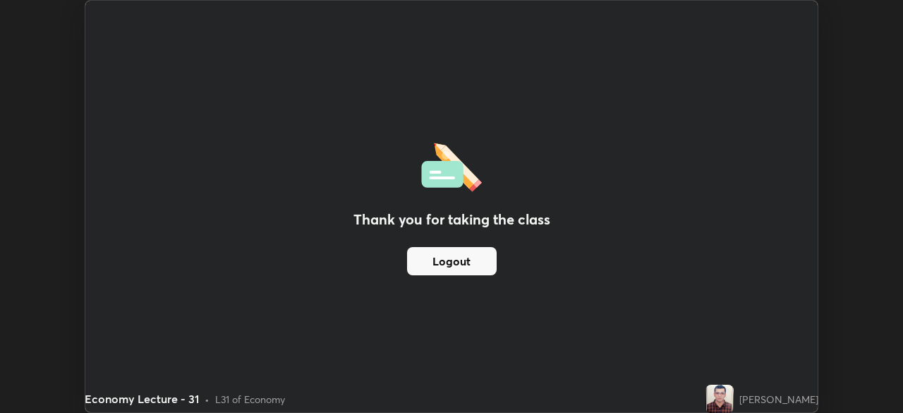
scroll to position [70124, 69634]
